Goal: Task Accomplishment & Management: Use online tool/utility

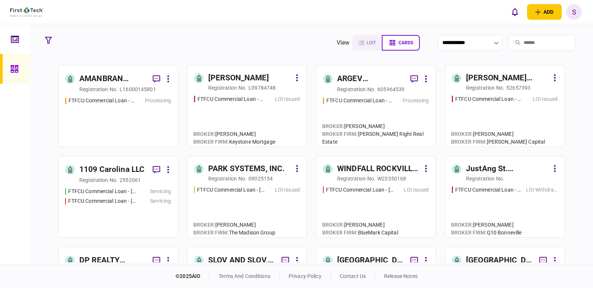
click at [17, 64] on div at bounding box center [16, 69] width 12 height 30
click at [14, 71] on icon at bounding box center [13, 68] width 7 height 7
click at [19, 41] on div at bounding box center [17, 39] width 12 height 30
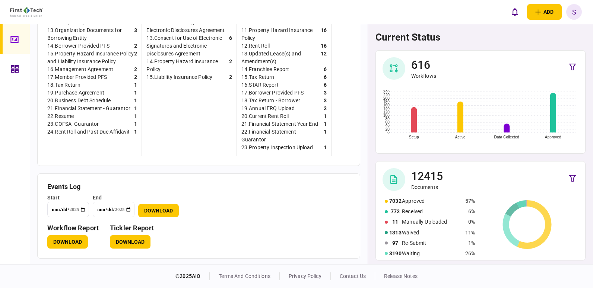
scroll to position [359, 0]
click at [128, 242] on button "Download" at bounding box center [130, 241] width 41 height 13
click at [130, 239] on button "Download" at bounding box center [130, 241] width 41 height 13
click at [590, 123] on div "current status 616 Workflows Setup Active Data Collected Approved 0 20 40 60 80…" at bounding box center [480, 144] width 225 height 240
click at [16, 37] on icon at bounding box center [14, 39] width 8 height 9
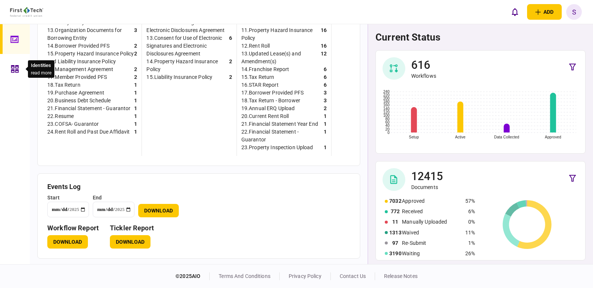
click at [15, 66] on icon at bounding box center [15, 69] width 8 height 9
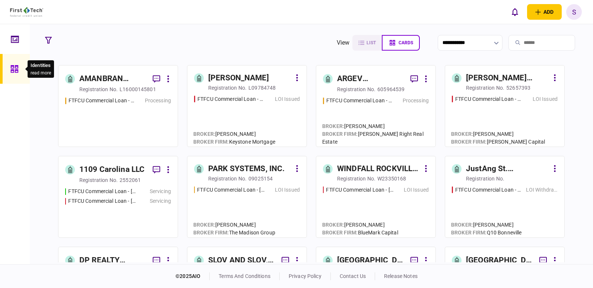
click at [532, 41] on input "search" at bounding box center [541, 43] width 67 height 16
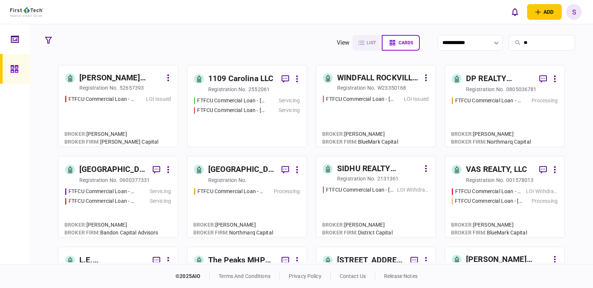
click at [532, 41] on input "**" at bounding box center [541, 43] width 67 height 16
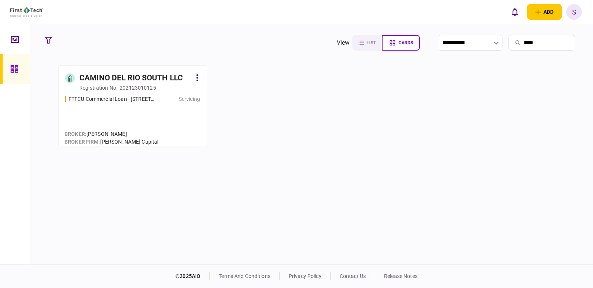
type input "*****"
click at [140, 74] on div "CAMINO DEL RIO SOUTH LLC" at bounding box center [131, 78] width 104 height 12
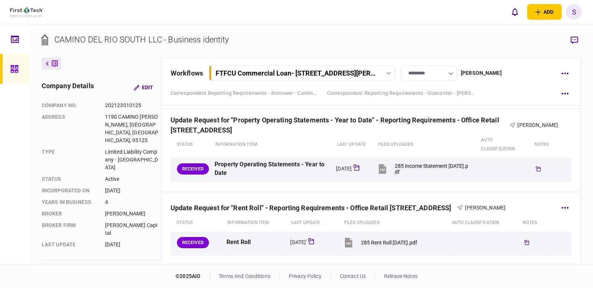
scroll to position [633, 0]
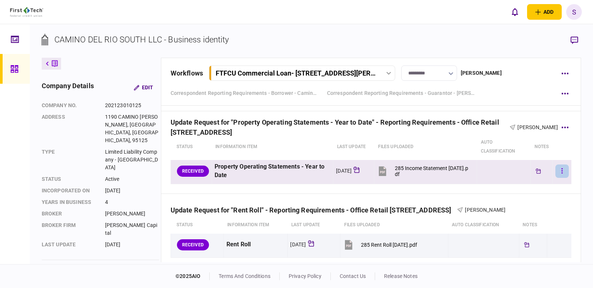
click at [555, 172] on button "button" at bounding box center [561, 171] width 13 height 13
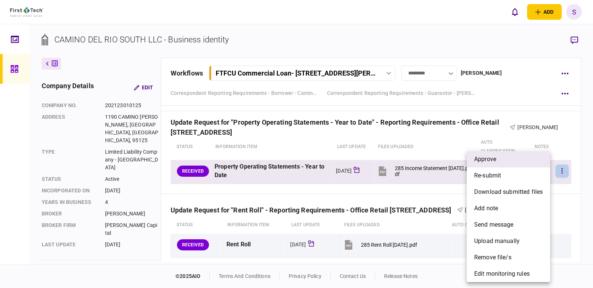
click at [497, 155] on li "approve" at bounding box center [508, 159] width 83 height 16
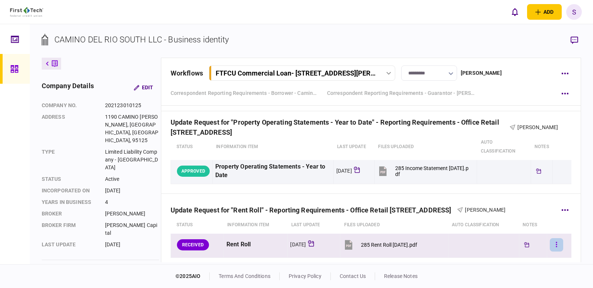
click at [556, 244] on icon "button" at bounding box center [556, 244] width 1 height 7
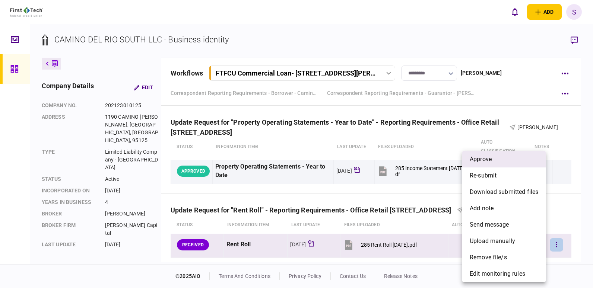
click at [492, 162] on li "approve" at bounding box center [503, 159] width 83 height 16
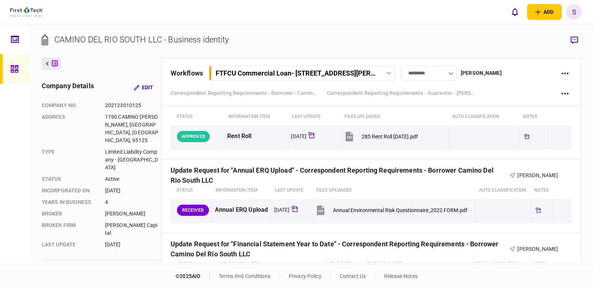
scroll to position [745, 0]
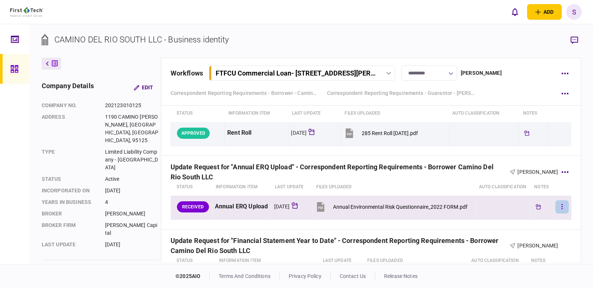
click at [555, 214] on button "button" at bounding box center [561, 206] width 13 height 13
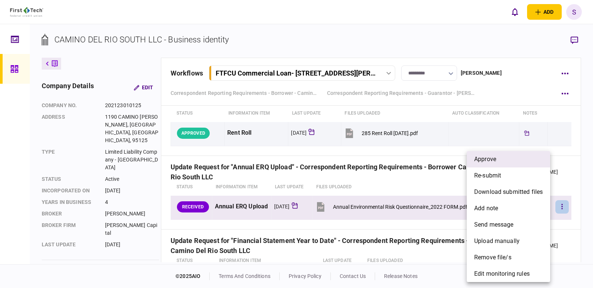
click at [493, 159] on span "approve" at bounding box center [485, 159] width 22 height 9
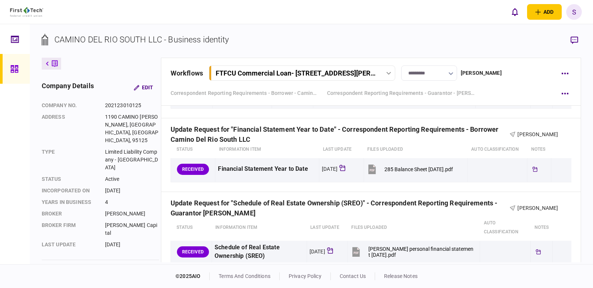
scroll to position [857, 0]
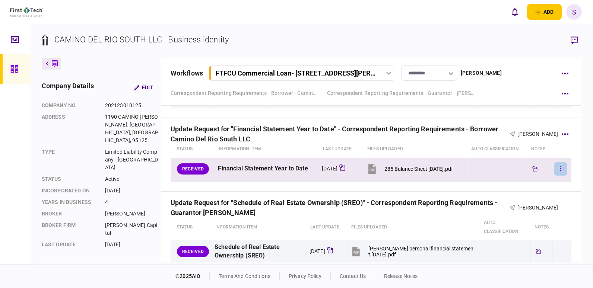
click at [560, 171] on icon "button" at bounding box center [560, 168] width 1 height 5
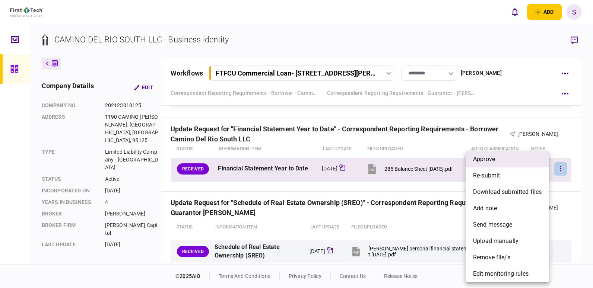
click at [512, 159] on li "approve" at bounding box center [507, 159] width 83 height 16
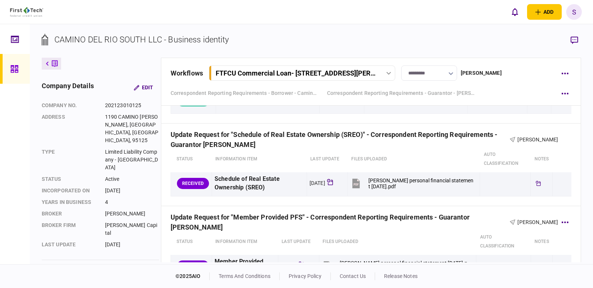
scroll to position [931, 0]
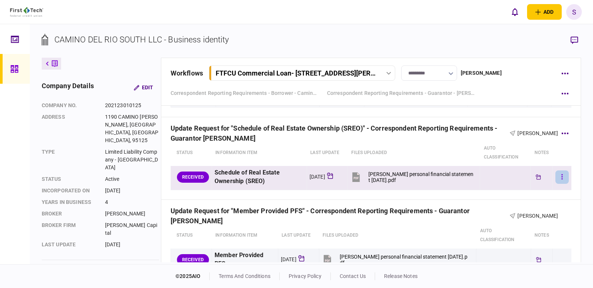
click at [555, 183] on button "button" at bounding box center [561, 177] width 13 height 13
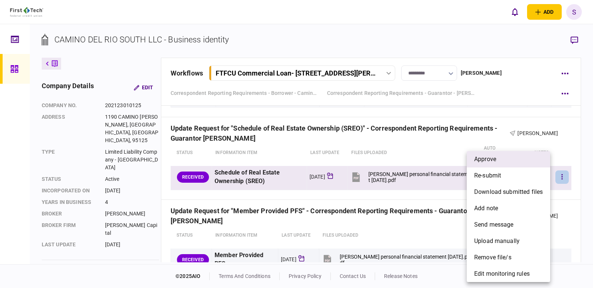
click at [508, 160] on li "approve" at bounding box center [508, 159] width 83 height 16
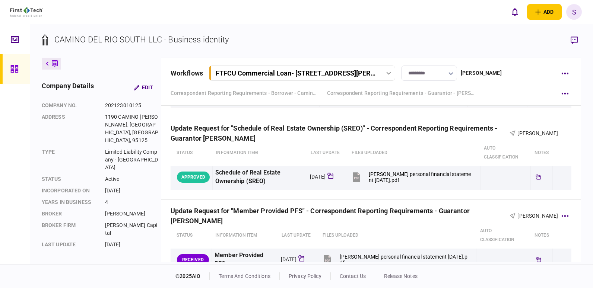
scroll to position [1006, 0]
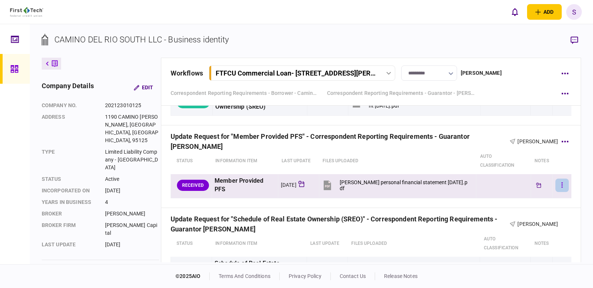
click at [558, 182] on button "button" at bounding box center [561, 185] width 13 height 13
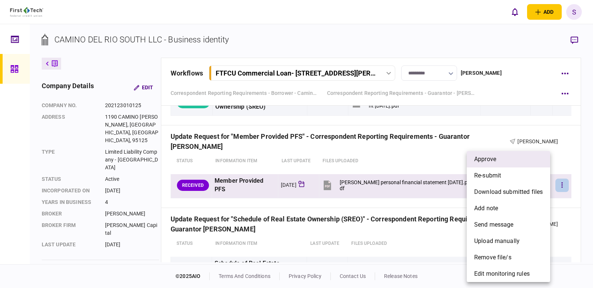
click at [514, 159] on li "approve" at bounding box center [508, 159] width 83 height 16
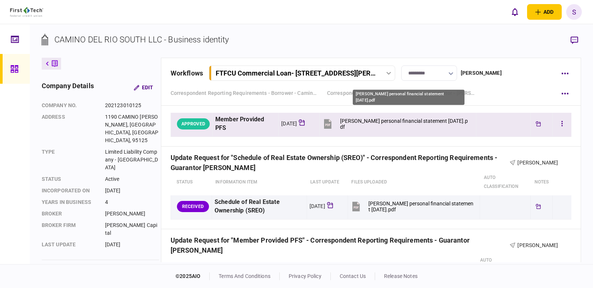
scroll to position [1117, 0]
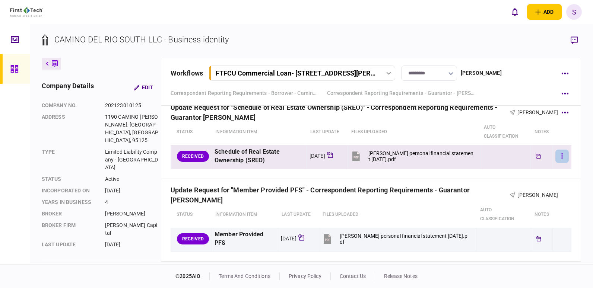
click at [555, 159] on button "button" at bounding box center [561, 156] width 13 height 13
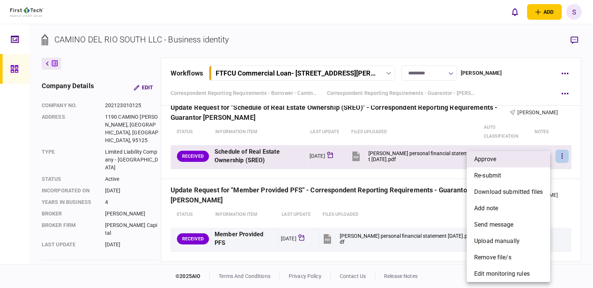
click at [505, 159] on li "approve" at bounding box center [508, 159] width 83 height 16
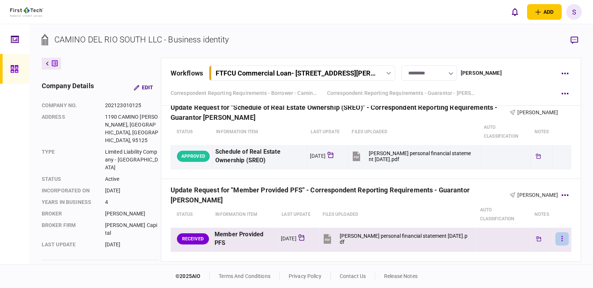
click at [558, 232] on button "button" at bounding box center [561, 238] width 13 height 13
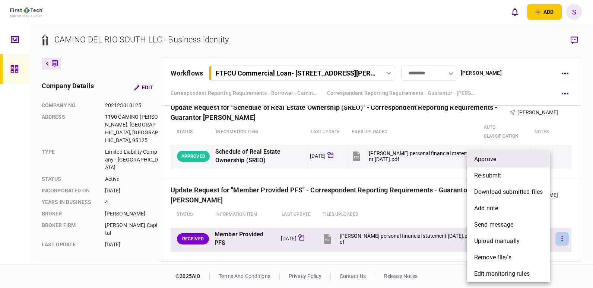
click at [500, 164] on li "approve" at bounding box center [508, 159] width 83 height 16
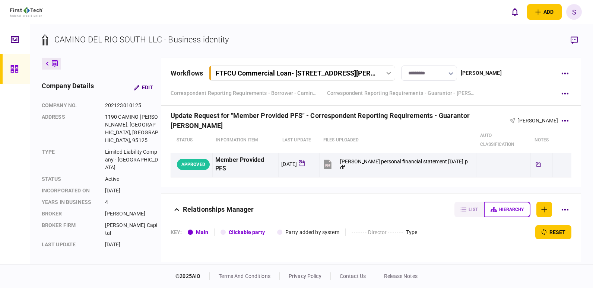
scroll to position [1229, 0]
